Goal: Information Seeking & Learning: Learn about a topic

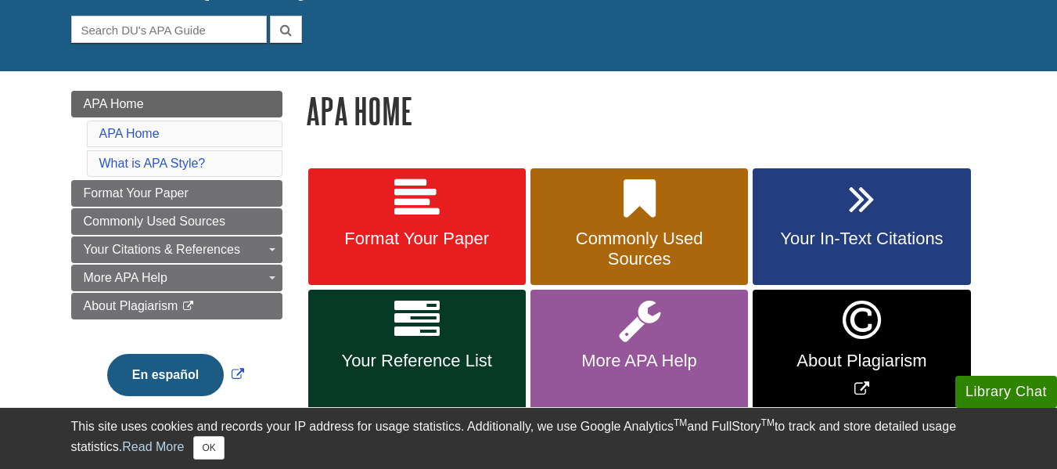
scroll to position [148, 0]
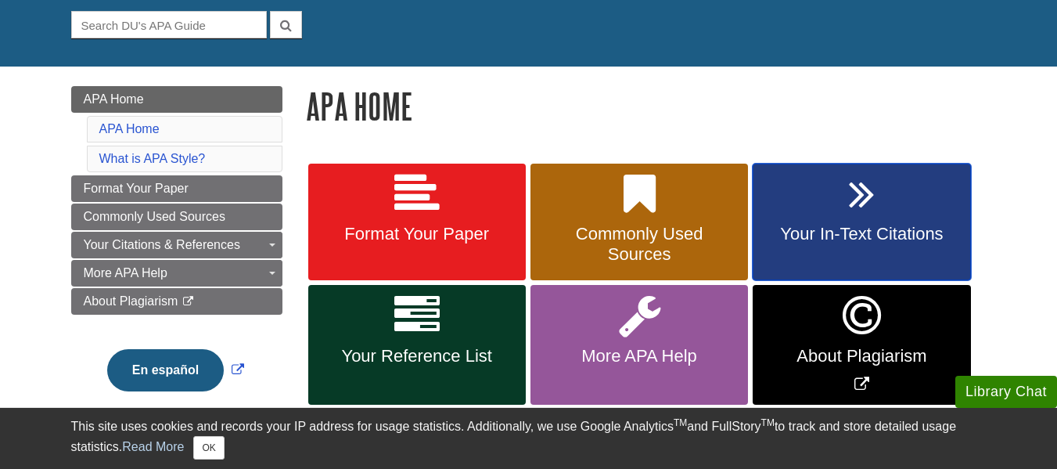
click at [789, 223] on link "Your In-Text Citations" at bounding box center [862, 222] width 218 height 117
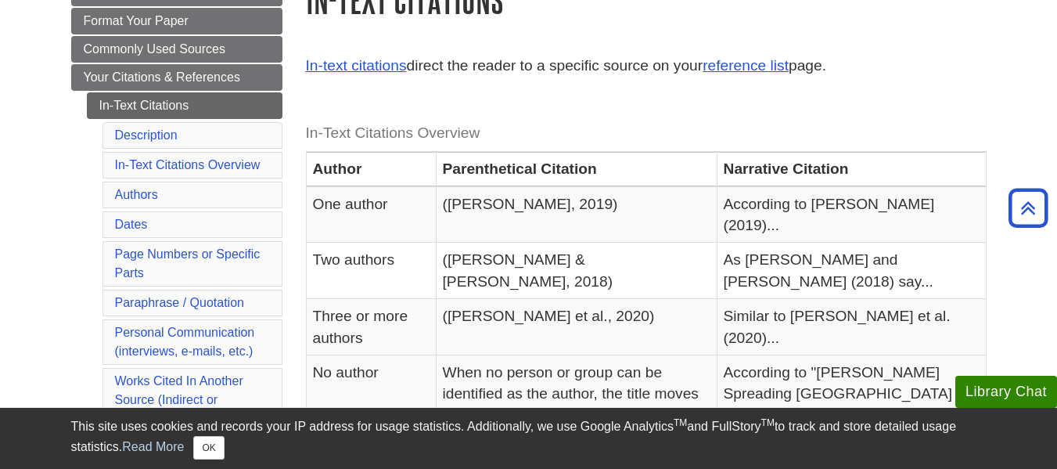
scroll to position [255, 0]
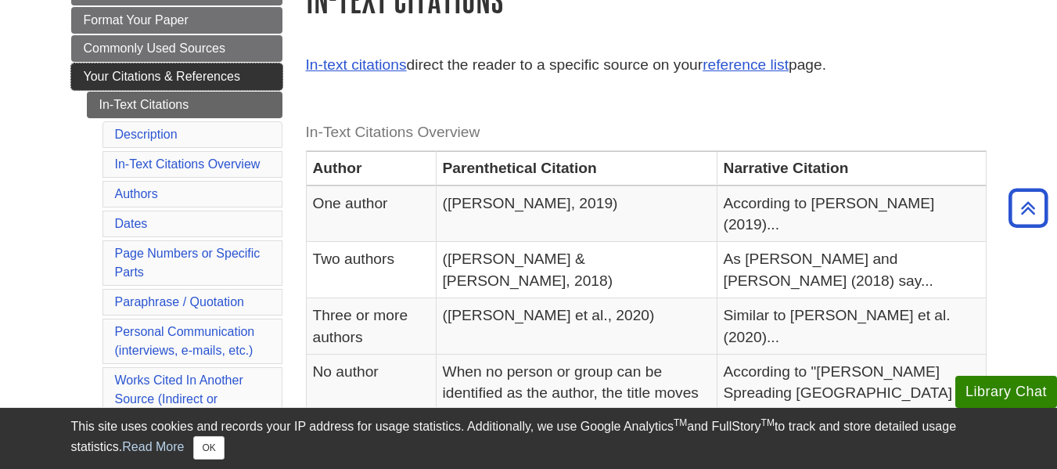
click at [178, 75] on span "Your Citations & References" at bounding box center [162, 76] width 156 height 13
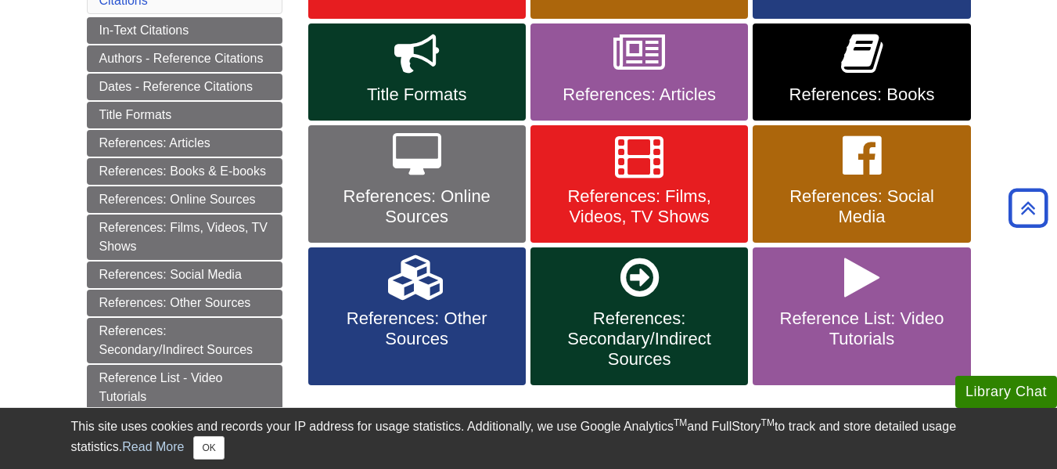
scroll to position [408, 0]
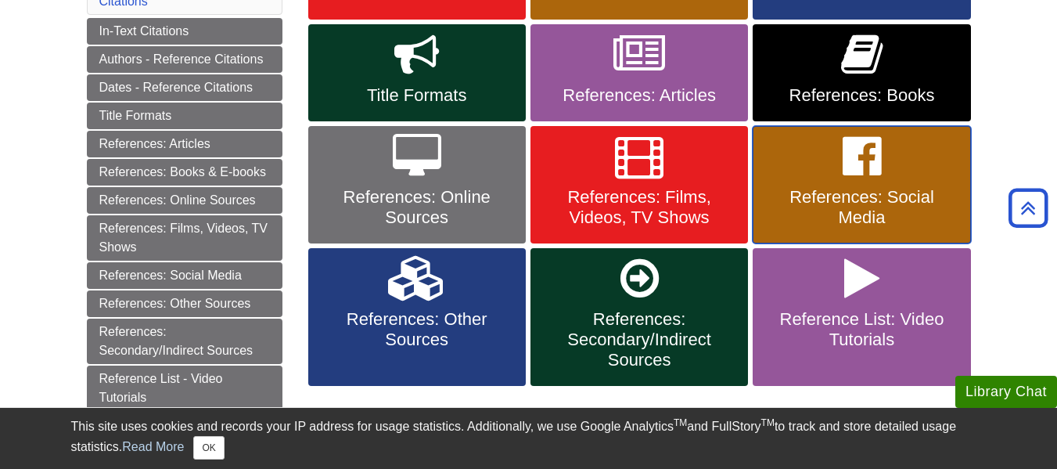
click at [826, 200] on span "References: Social Media" at bounding box center [861, 207] width 194 height 41
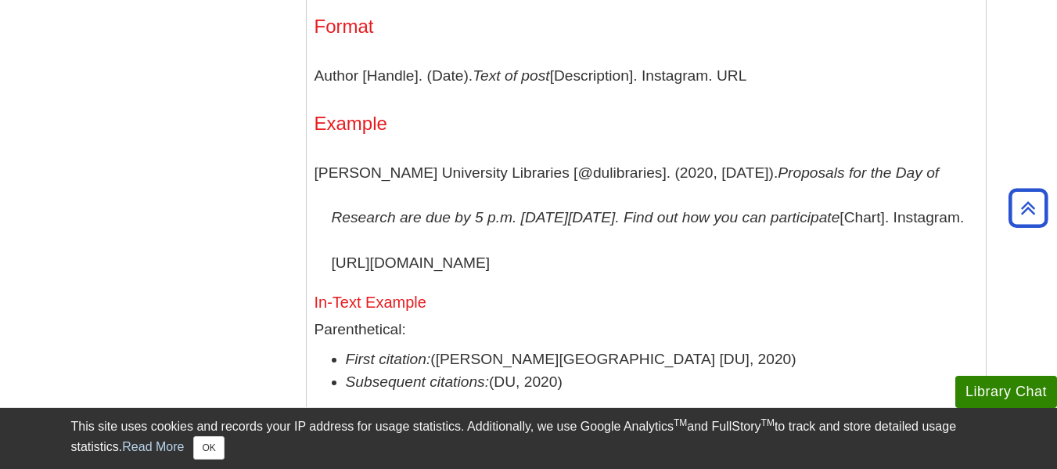
scroll to position [3513, 0]
